Goal: Transaction & Acquisition: Book appointment/travel/reservation

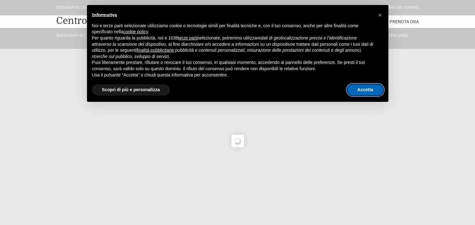
click at [367, 93] on button "Accetta" at bounding box center [365, 89] width 36 height 11
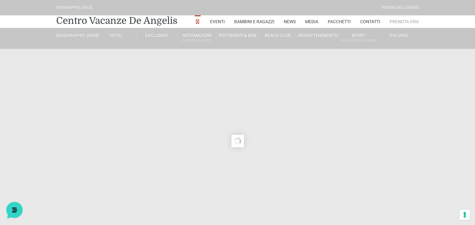
click at [412, 21] on link "Prenota Ora" at bounding box center [403, 21] width 29 height 13
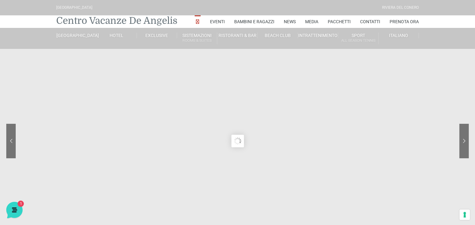
click at [85, 21] on link "Centro Vacanze De Angelis" at bounding box center [116, 20] width 121 height 13
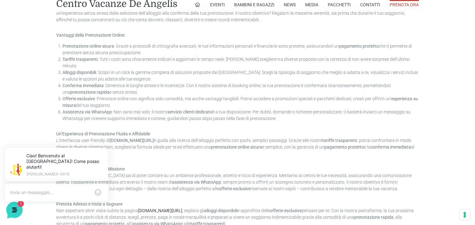
scroll to position [439, 0]
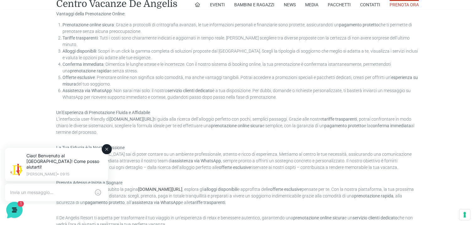
click at [105, 150] on icon at bounding box center [106, 149] width 3 height 3
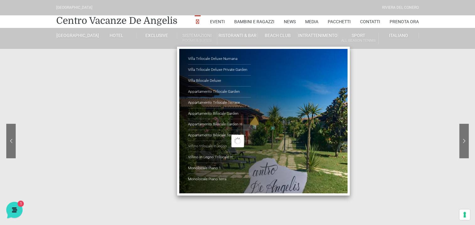
click at [201, 146] on link "Villino trilocale in legno" at bounding box center [219, 146] width 63 height 11
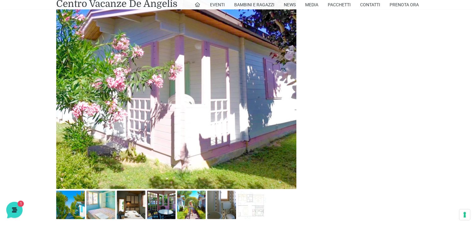
scroll to position [314, 0]
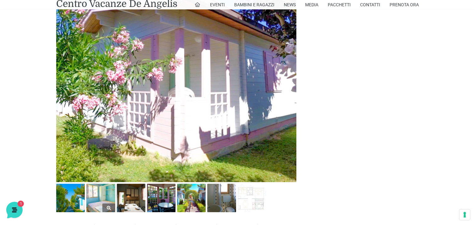
click at [99, 195] on img at bounding box center [100, 198] width 29 height 29
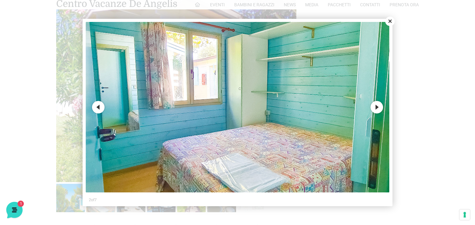
click at [375, 104] on button "Next" at bounding box center [376, 107] width 13 height 13
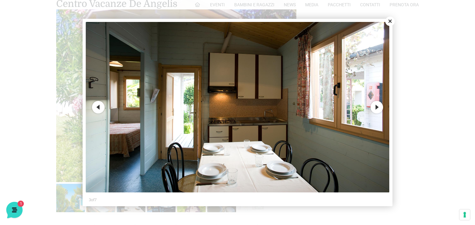
click at [375, 104] on button "Next" at bounding box center [376, 107] width 13 height 13
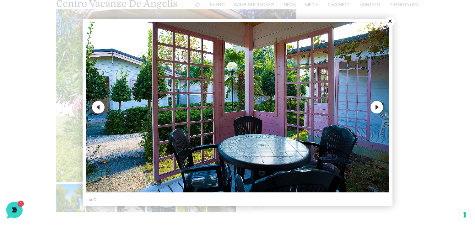
click at [375, 103] on button "Next" at bounding box center [376, 107] width 13 height 13
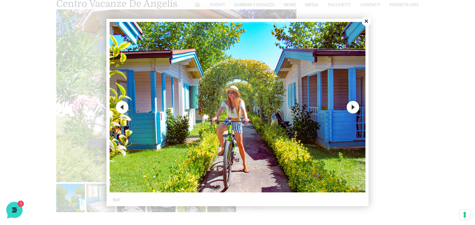
click at [351, 105] on button "Next" at bounding box center [352, 107] width 13 height 13
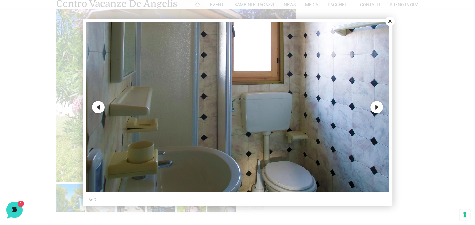
click at [374, 108] on button "Next" at bounding box center [376, 107] width 13 height 13
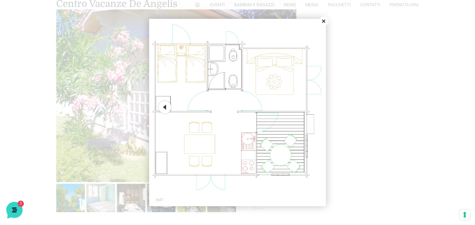
click at [325, 19] on button "Close" at bounding box center [323, 21] width 9 height 9
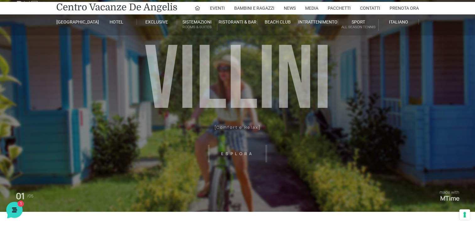
scroll to position [0, 0]
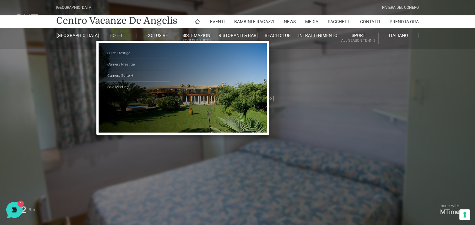
click at [121, 51] on link "Suite Prestige" at bounding box center [138, 53] width 63 height 11
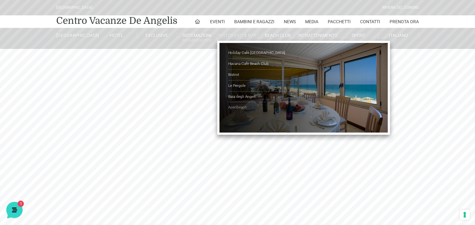
click at [234, 106] on link "Aperibeach" at bounding box center [259, 107] width 63 height 11
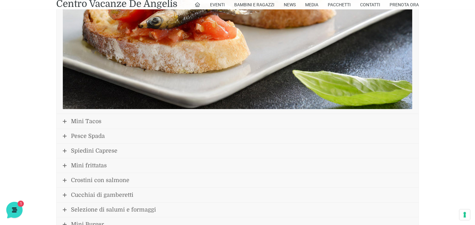
scroll to position [753, 0]
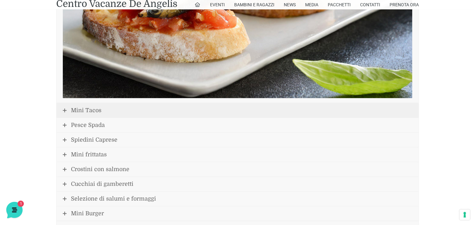
click at [90, 107] on span "Mini Tacos" at bounding box center [86, 110] width 30 height 6
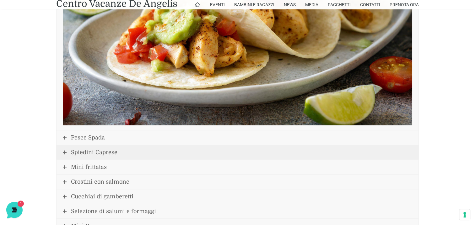
click at [90, 151] on span "Spiedini Caprese" at bounding box center [94, 152] width 46 height 6
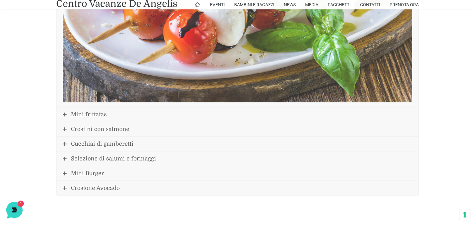
scroll to position [802, 0]
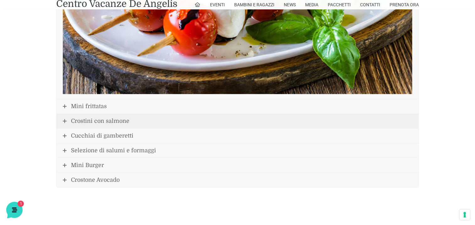
click at [82, 119] on span "Crostini con salmone" at bounding box center [100, 121] width 58 height 6
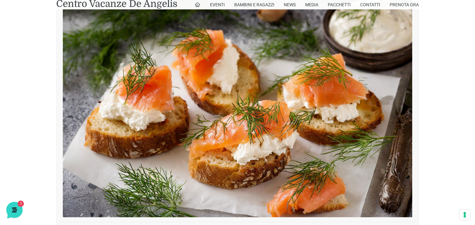
scroll to position [799, 0]
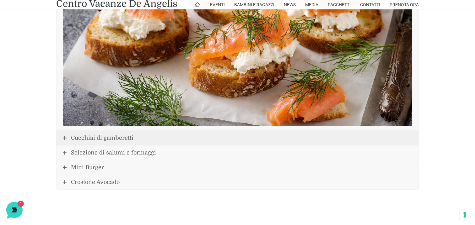
click at [88, 136] on span "Cucchiai di gamberetti" at bounding box center [102, 138] width 62 height 6
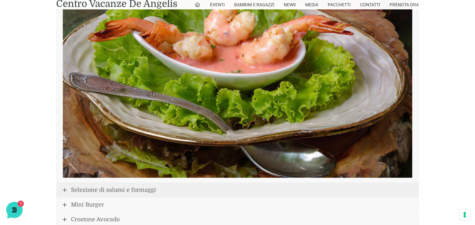
scroll to position [782, 0]
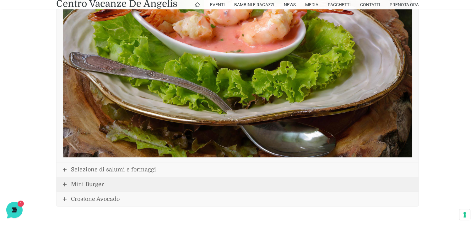
click at [86, 183] on span "Mini Burger" at bounding box center [87, 184] width 33 height 6
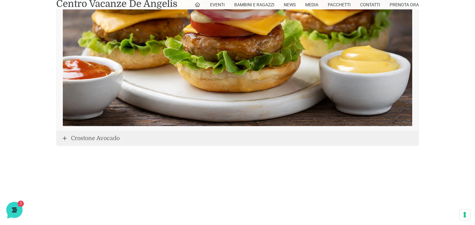
click at [104, 133] on link "Crostone Avocado" at bounding box center [237, 138] width 362 height 14
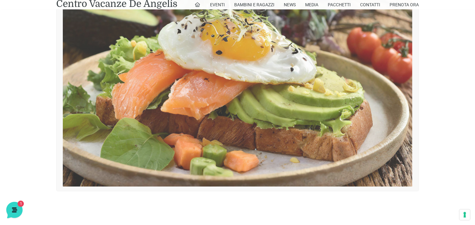
scroll to position [701, 0]
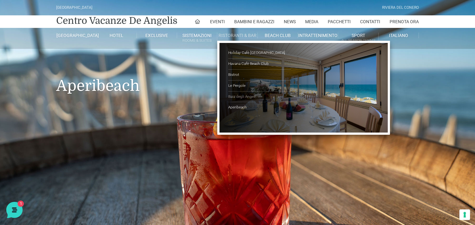
click at [238, 95] on link "Baia degli Angeli" at bounding box center [259, 97] width 63 height 11
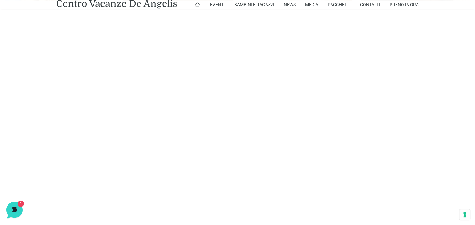
scroll to position [408, 0]
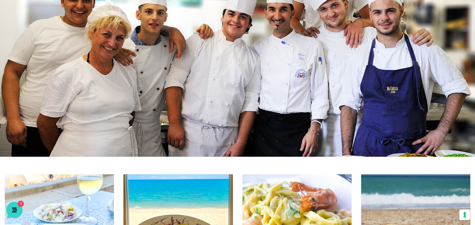
scroll to position [0, 0]
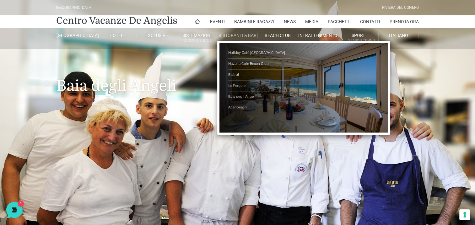
click at [241, 84] on link "Le Pergole" at bounding box center [259, 86] width 63 height 11
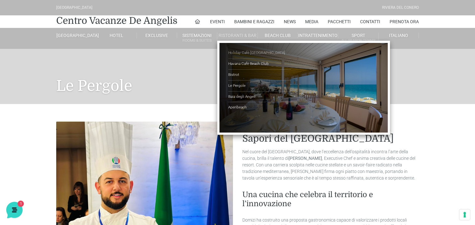
click at [248, 51] on link "Holiday Cafè [GEOGRAPHIC_DATA]" at bounding box center [259, 53] width 63 height 11
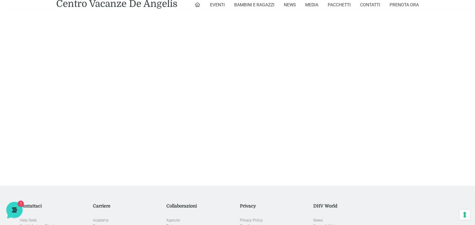
scroll to position [1547, 0]
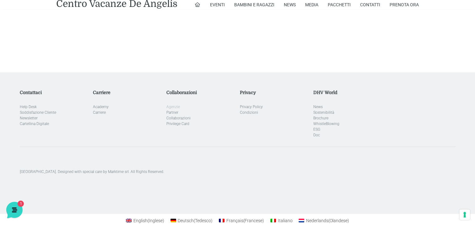
click at [170, 105] on link "Agenzie" at bounding box center [172, 107] width 13 height 4
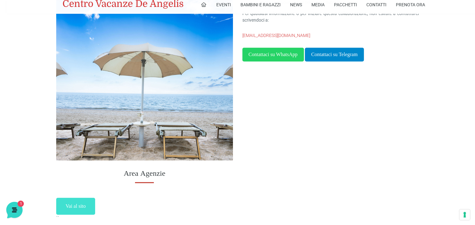
scroll to position [565, 0]
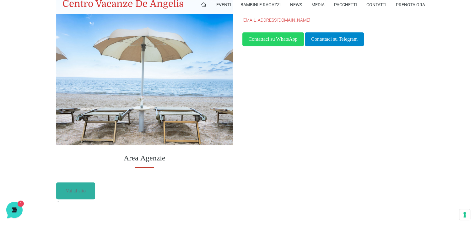
click at [73, 195] on link "Vai al sito" at bounding box center [75, 191] width 39 height 17
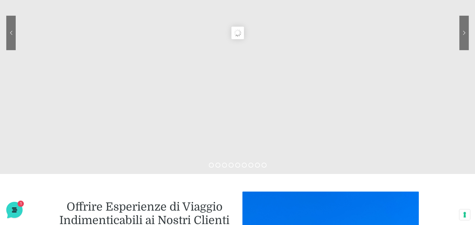
scroll to position [0, 0]
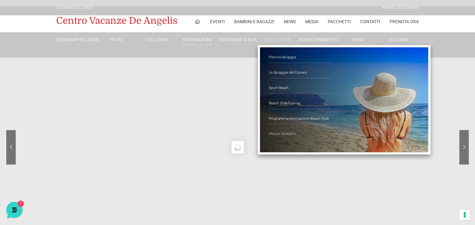
click at [282, 132] on link "Mappa Spiaggia" at bounding box center [300, 134] width 63 height 11
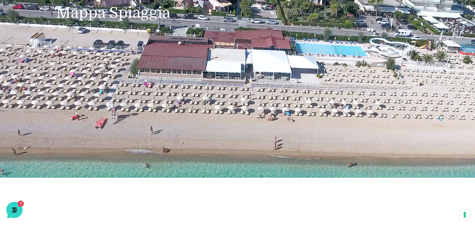
scroll to position [63, 0]
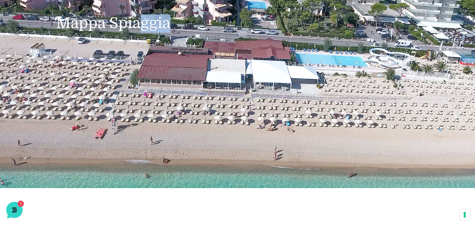
drag, startPoint x: 189, startPoint y: 130, endPoint x: 137, endPoint y: 130, distance: 52.1
click at [137, 130] on header "Villaggio Hotel Resort Riviera Del Conero Centro Vacanze De Angelis Eventi Miss…" at bounding box center [237, 62] width 475 height 251
drag, startPoint x: 137, startPoint y: 130, endPoint x: 188, endPoint y: 127, distance: 51.2
click at [188, 127] on header "Villaggio Hotel Resort Riviera Del Conero Centro Vacanze De Angelis Eventi Miss…" at bounding box center [237, 62] width 475 height 251
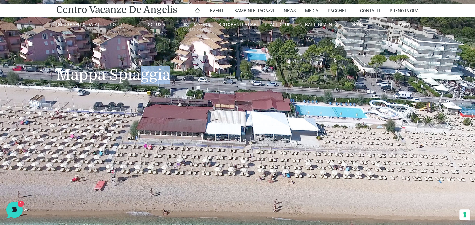
scroll to position [0, 0]
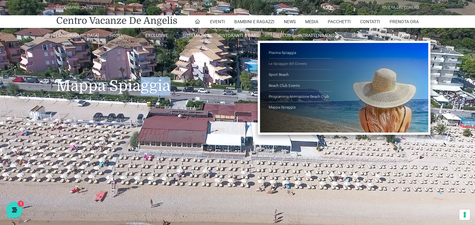
click at [284, 64] on link "Le Spiaggie del Conero" at bounding box center [300, 64] width 63 height 11
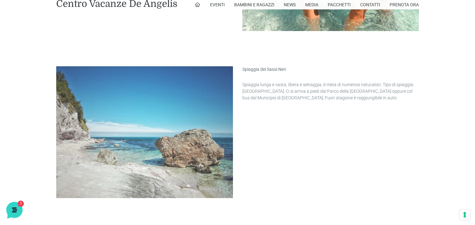
scroll to position [377, 0]
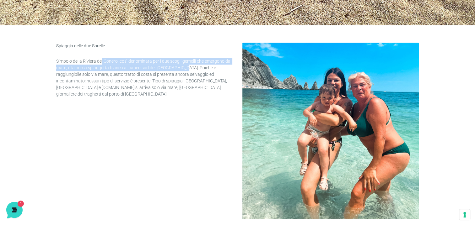
drag, startPoint x: 105, startPoint y: 58, endPoint x: 183, endPoint y: 65, distance: 78.1
click at [183, 65] on p "Simbolo della Riviera del Conero, così denominata per i due scogli gemelli che …" at bounding box center [144, 78] width 177 height 40
drag, startPoint x: 183, startPoint y: 65, endPoint x: 177, endPoint y: 69, distance: 7.5
click at [177, 69] on p "Simbolo della Riviera del Conero, così denominata per i due scogli gemelli che …" at bounding box center [144, 78] width 177 height 40
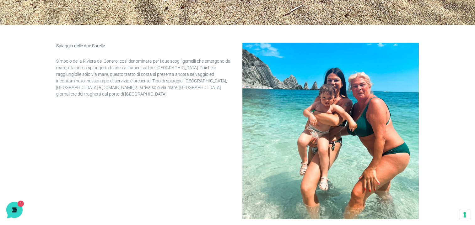
click at [168, 72] on p "Simbolo della Riviera del Conero, così denominata per i due scogli gemelli che …" at bounding box center [144, 78] width 177 height 40
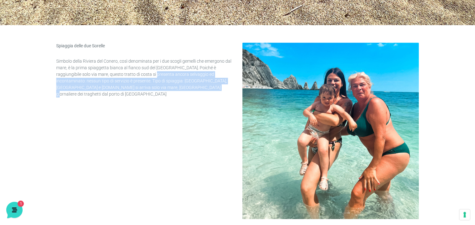
drag, startPoint x: 141, startPoint y: 73, endPoint x: 163, endPoint y: 86, distance: 25.6
click at [163, 86] on p "Simbolo della Riviera del Conero, così denominata per i due scogli gemelli che …" at bounding box center [144, 78] width 177 height 40
click at [157, 87] on p "Simbolo della Riviera del Conero, così denominata per i due scogli gemelli che …" at bounding box center [144, 78] width 177 height 40
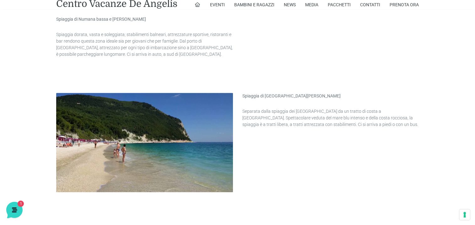
scroll to position [973, 0]
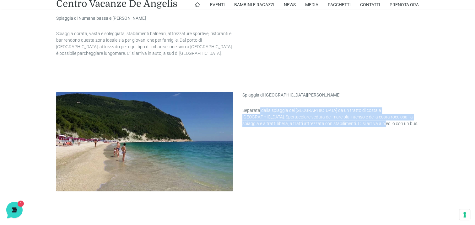
drag, startPoint x: 260, startPoint y: 110, endPoint x: 327, endPoint y: 126, distance: 68.9
click at [327, 126] on p "Separata dalla spiaggia dei Sassi Neri da un tratto di costa a falesia. Spettac…" at bounding box center [330, 117] width 177 height 20
click at [330, 126] on p "Separata dalla spiaggia dei Sassi Neri da un tratto di costa a falesia. Spettac…" at bounding box center [330, 117] width 177 height 20
drag, startPoint x: 328, startPoint y: 124, endPoint x: 252, endPoint y: 110, distance: 77.3
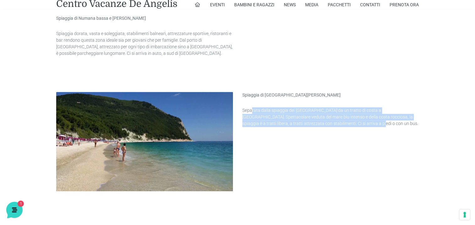
click at [252, 110] on p "Separata dalla spiaggia dei Sassi Neri da un tratto di costa a falesia. Spettac…" at bounding box center [330, 117] width 177 height 20
drag, startPoint x: 252, startPoint y: 110, endPoint x: 310, endPoint y: 115, distance: 58.6
click at [310, 115] on p "Separata dalla spiaggia dei Sassi Neri da un tratto di costa a falesia. Spettac…" at bounding box center [330, 117] width 177 height 20
click at [349, 126] on p "Separata dalla spiaggia dei Sassi Neri da un tratto di costa a falesia. Spettac…" at bounding box center [330, 117] width 177 height 20
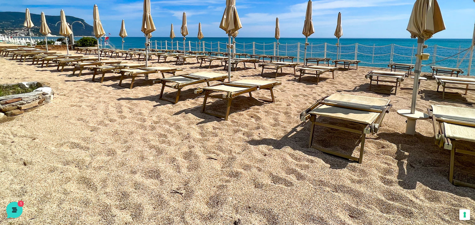
scroll to position [0, 0]
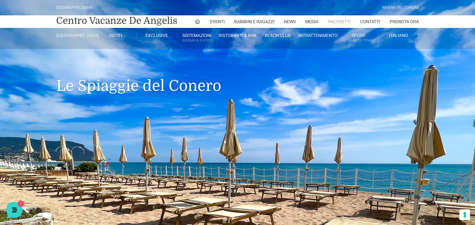
click at [336, 19] on link "Pacchetti" at bounding box center [339, 21] width 23 height 13
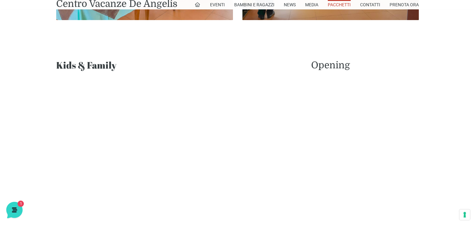
scroll to position [345, 0]
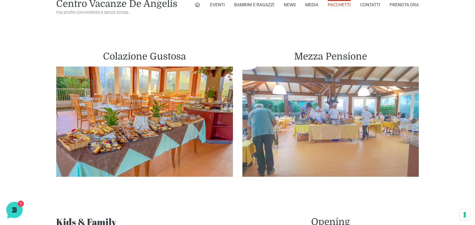
click at [285, 109] on img at bounding box center [330, 122] width 177 height 110
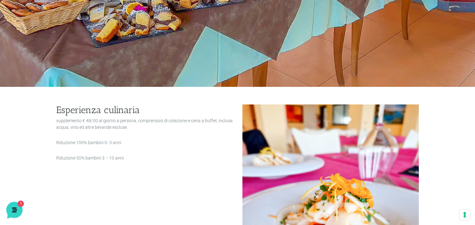
scroll to position [220, 0]
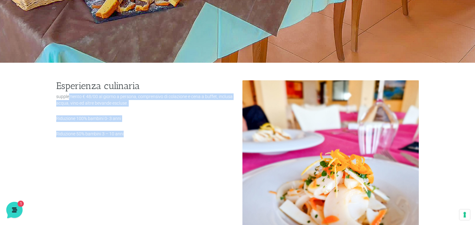
drag, startPoint x: 131, startPoint y: 94, endPoint x: 178, endPoint y: 133, distance: 60.9
click at [178, 133] on div "supplemento € 48/00 al giorno a persona, comprensivo di colazione e cena a buff…" at bounding box center [144, 116] width 177 height 44
drag, startPoint x: 178, startPoint y: 133, endPoint x: 164, endPoint y: 122, distance: 17.4
click at [164, 122] on p "Riduzione 100% bambini 0- 3 anni" at bounding box center [144, 118] width 177 height 7
click at [157, 121] on p "Riduzione 100% bambini 0- 3 anni" at bounding box center [144, 118] width 177 height 7
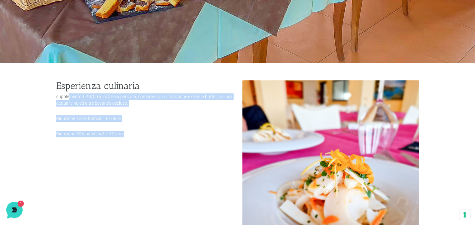
click at [188, 105] on p "supplemento € 48/00 al giorno a persona, comprensivo di colazione e cena a buff…" at bounding box center [144, 100] width 177 height 13
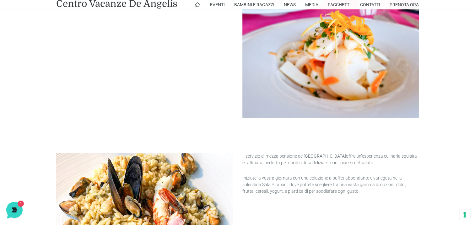
scroll to position [377, 0]
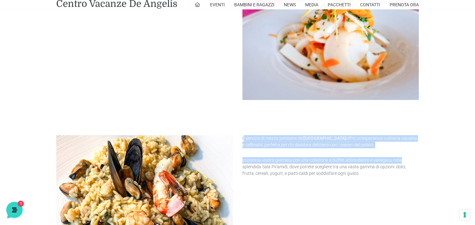
drag, startPoint x: 395, startPoint y: 151, endPoint x: 244, endPoint y: 139, distance: 152.4
click at [244, 139] on div "Il servizio di mezza pensione del [GEOGRAPHIC_DATA] offre un’esperienza culinar…" at bounding box center [330, 156] width 177 height 42
click at [244, 139] on p "Il servizio di mezza pensione del [GEOGRAPHIC_DATA] offre un’esperienza culinar…" at bounding box center [330, 141] width 177 height 13
click at [241, 146] on div "Il servizio di mezza pensione del [GEOGRAPHIC_DATA] offre un’esperienza culinar…" at bounding box center [331, 156] width 186 height 42
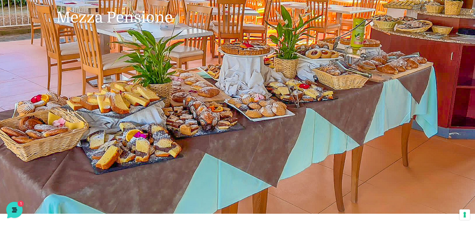
scroll to position [40, 0]
